Goal: Task Accomplishment & Management: Use online tool/utility

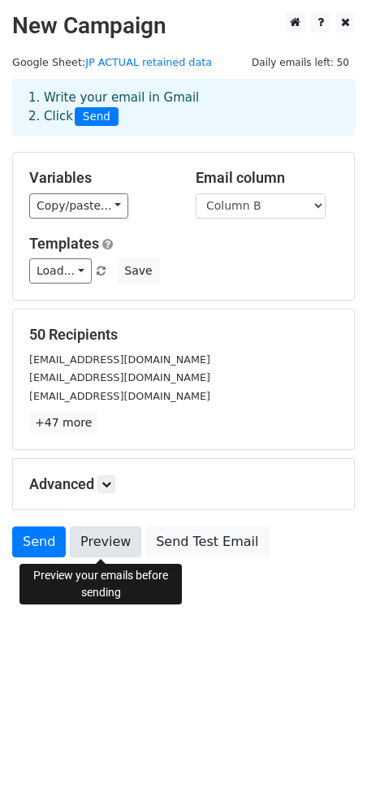
click at [89, 535] on link "Preview" at bounding box center [106, 542] width 72 height 31
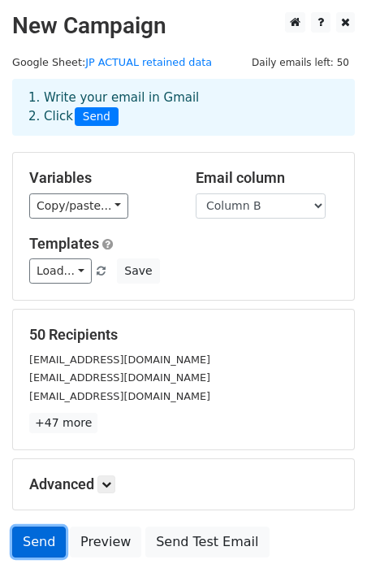
click at [24, 537] on link "Send" at bounding box center [39, 542] width 54 height 31
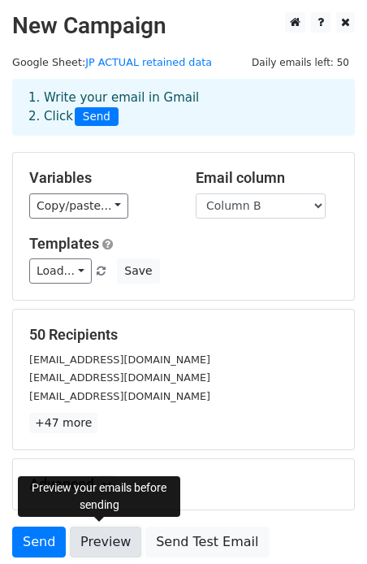
click at [111, 539] on link "Preview" at bounding box center [106, 542] width 72 height 31
click at [97, 117] on span "Send" at bounding box center [97, 117] width 44 height 20
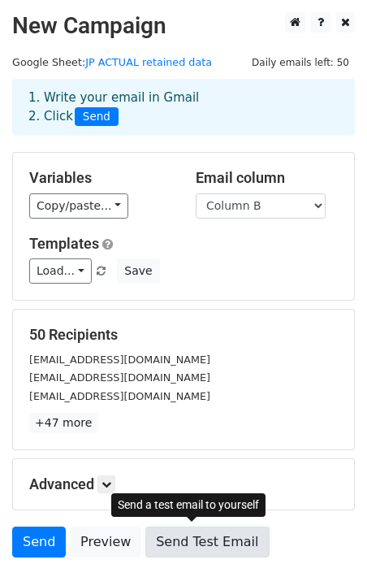
click at [176, 532] on link "Send Test Email" at bounding box center [207, 542] width 124 height 31
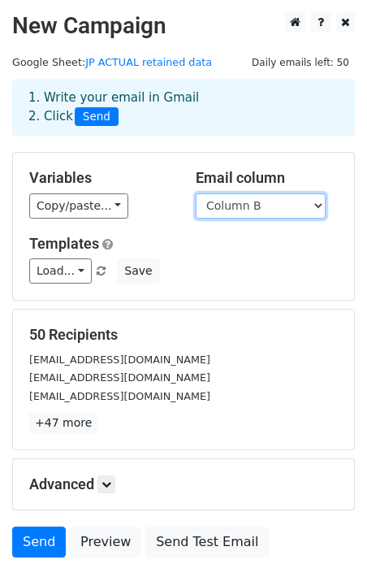
click at [228, 202] on select "Column A Column B Column C Column D Column E" at bounding box center [261, 205] width 130 height 25
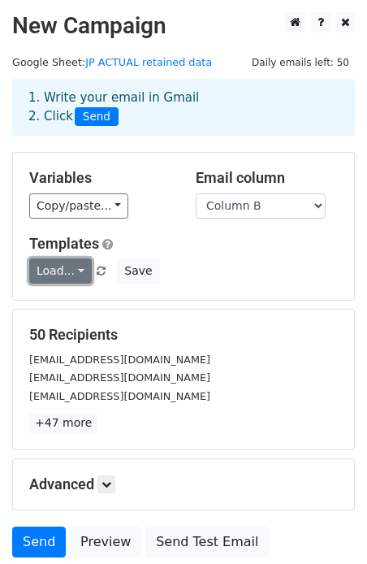
click at [80, 265] on link "Load..." at bounding box center [60, 270] width 63 height 25
click at [47, 276] on link "Load..." at bounding box center [60, 270] width 63 height 25
